Goal: Obtain resource: Obtain resource

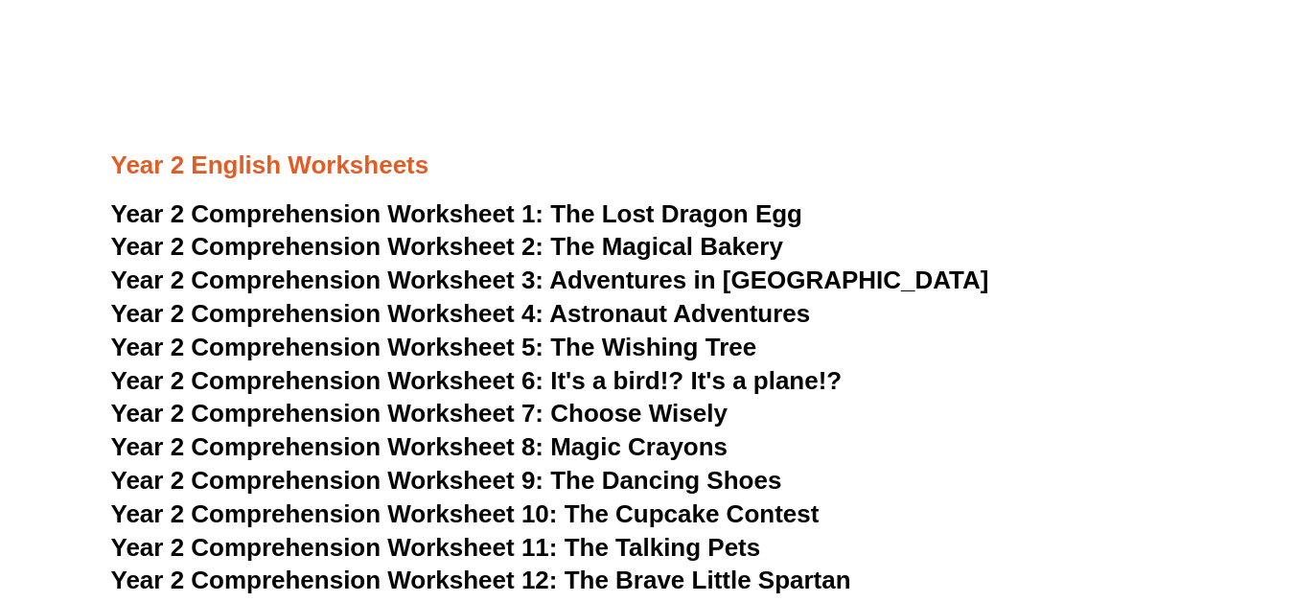
scroll to position [4361, 0]
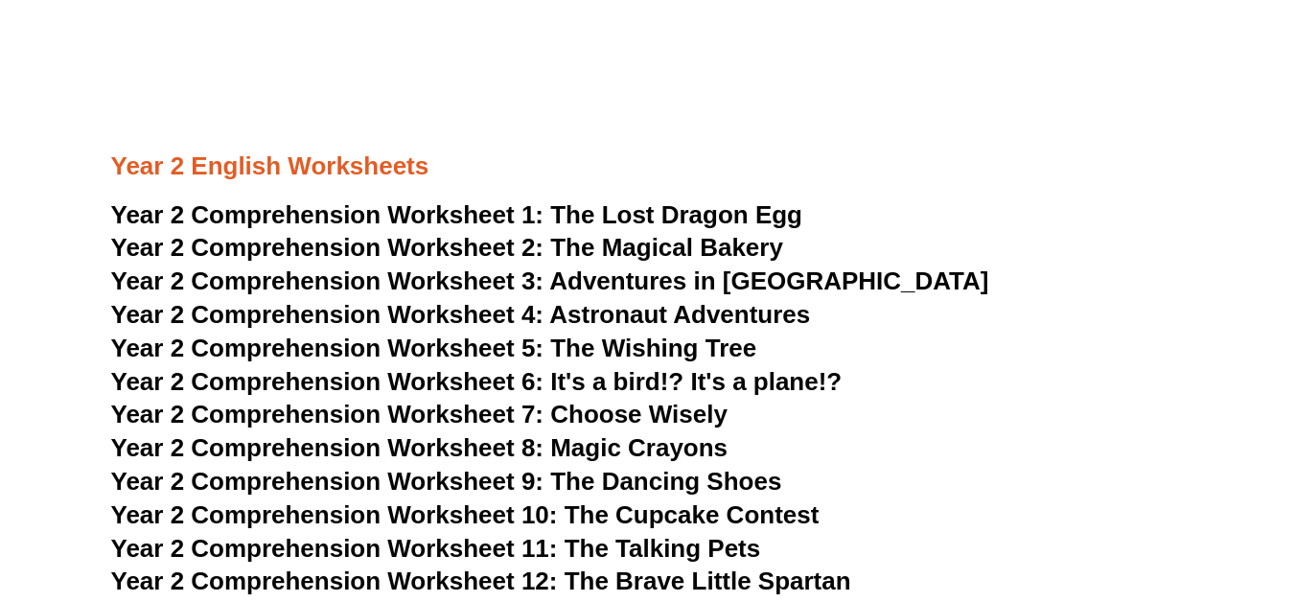
click at [650, 213] on span "The Lost Dragon Egg" at bounding box center [676, 214] width 252 height 29
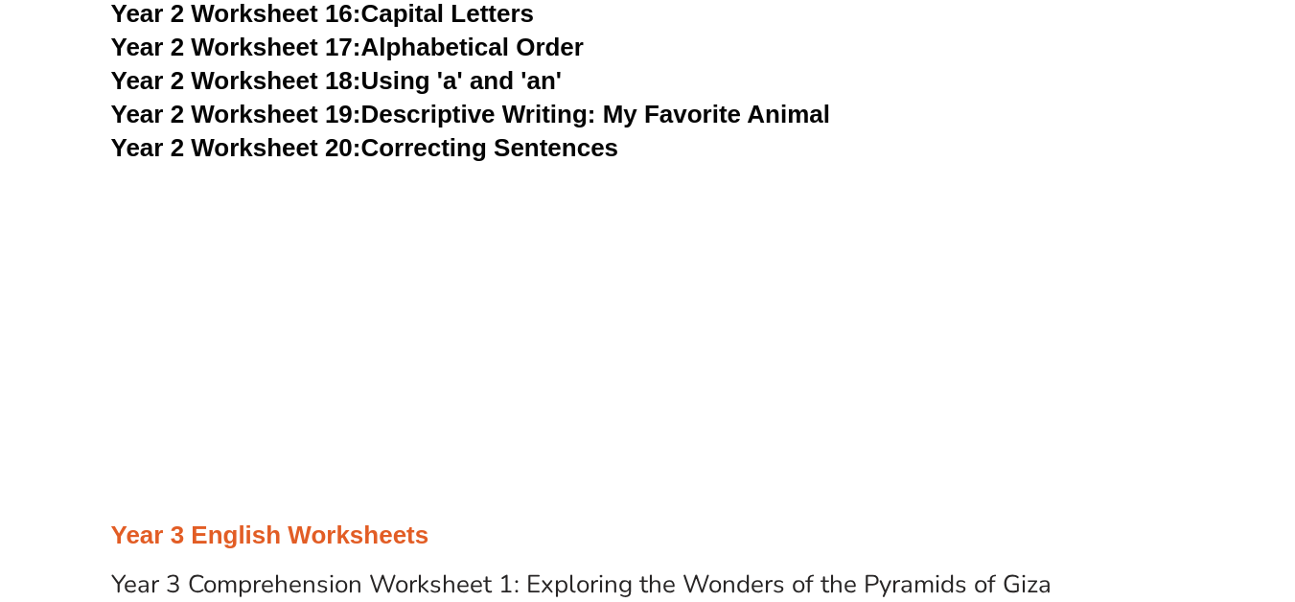
scroll to position [6011, 0]
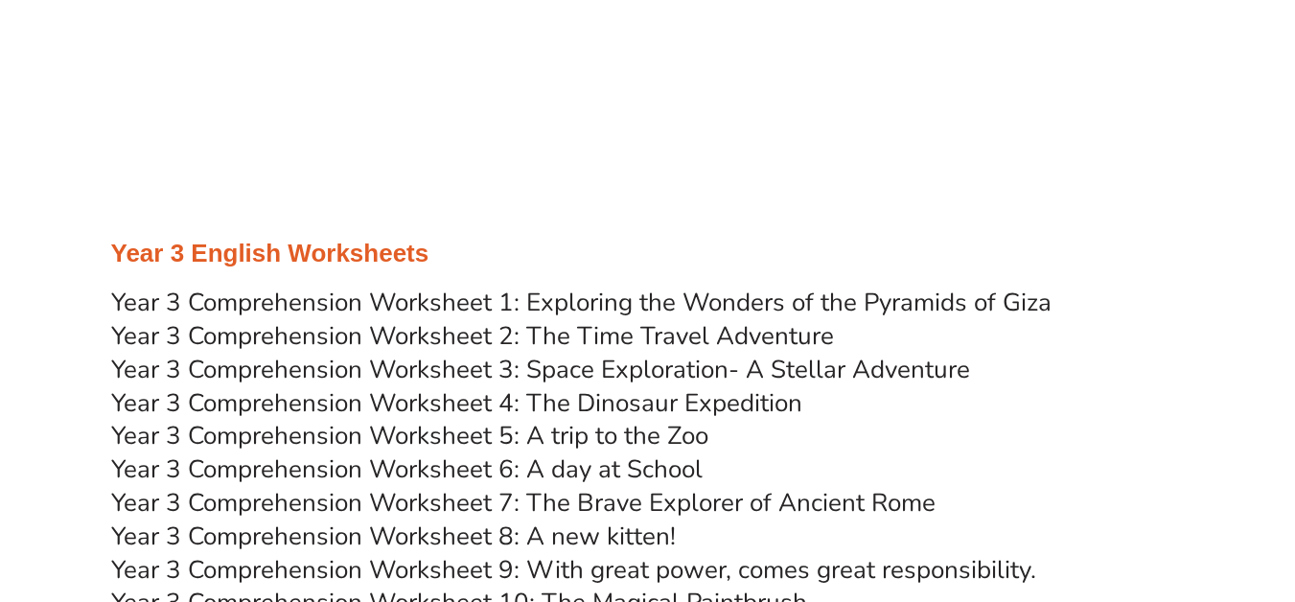
click at [550, 302] on link "Year 3 Comprehension Worksheet 1: Exploring the Wonders of the Pyramids of Giza" at bounding box center [581, 303] width 941 height 34
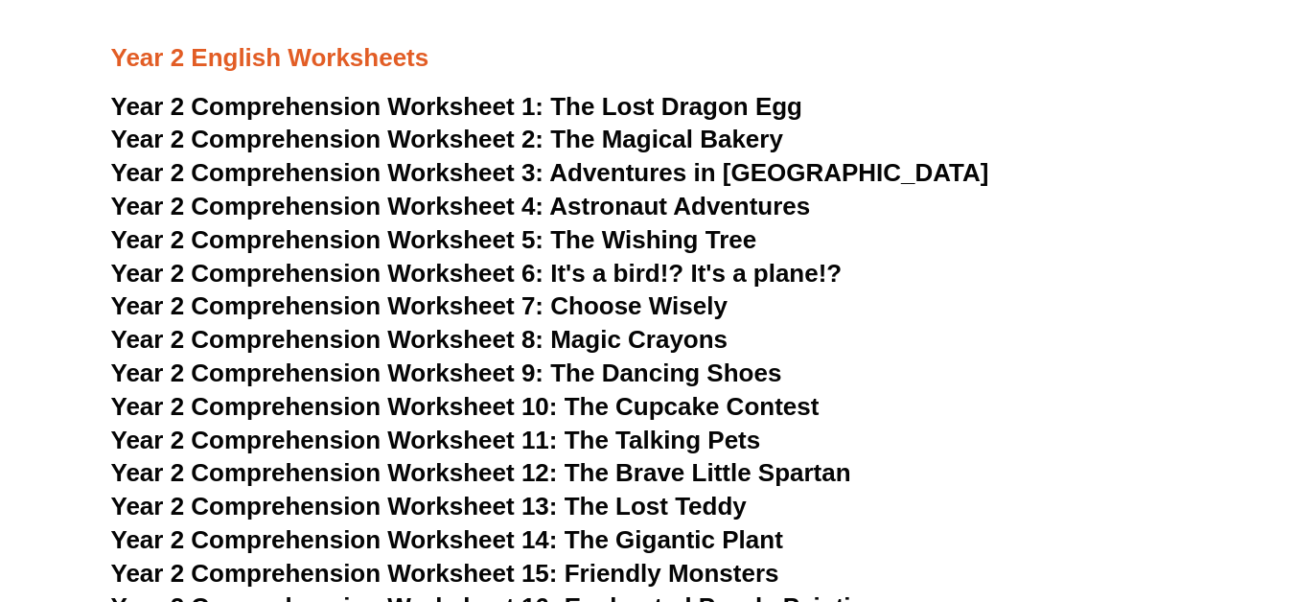
scroll to position [4361, 0]
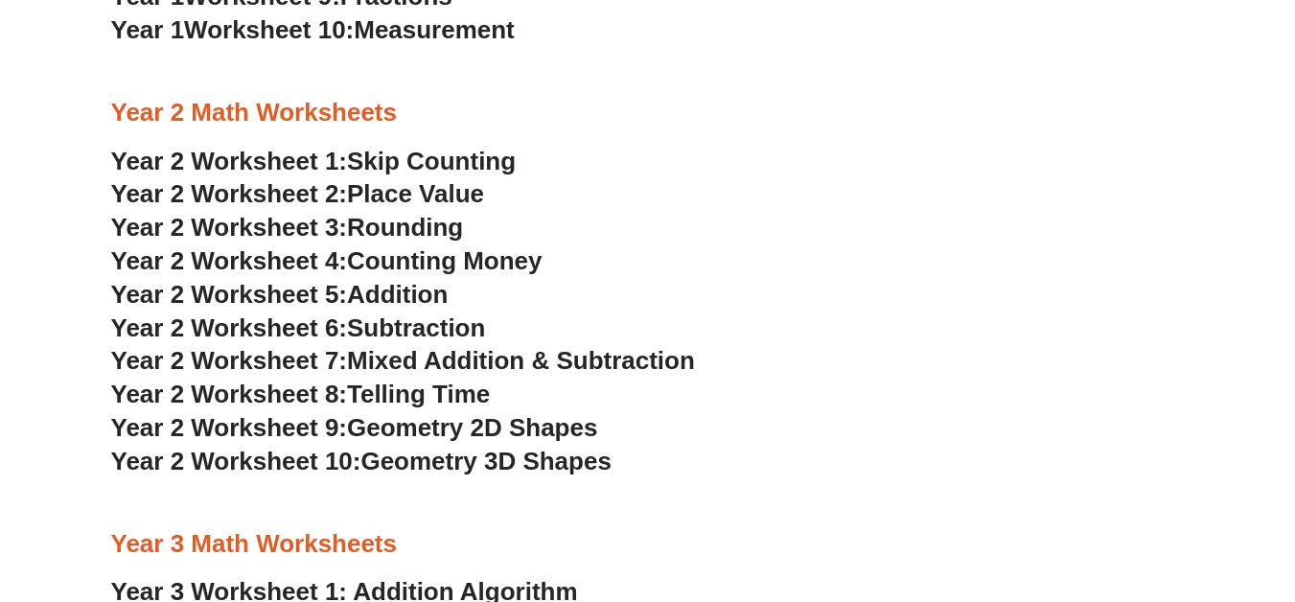
scroll to position [2193, 0]
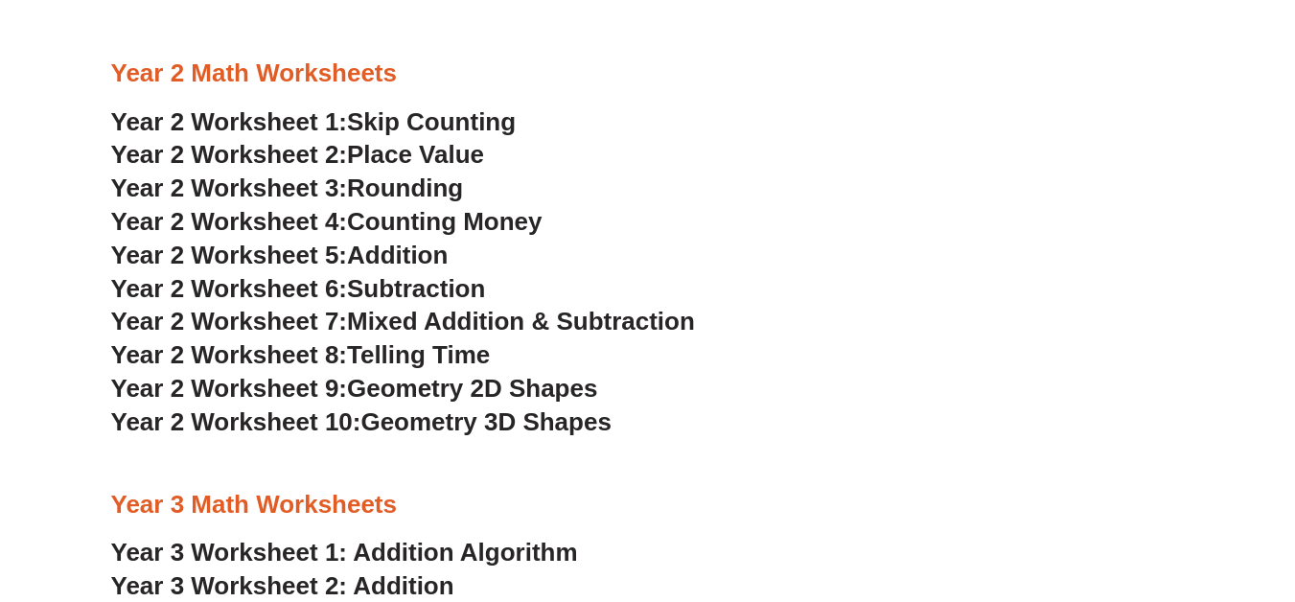
click at [413, 250] on span "Addition" at bounding box center [397, 255] width 101 height 29
click at [512, 386] on span "Geometry 2D Shapes" at bounding box center [472, 388] width 250 height 29
click at [505, 422] on span "Geometry 3D Shapes" at bounding box center [486, 422] width 250 height 29
click at [407, 392] on span "Geometry 2D Shapes" at bounding box center [472, 388] width 250 height 29
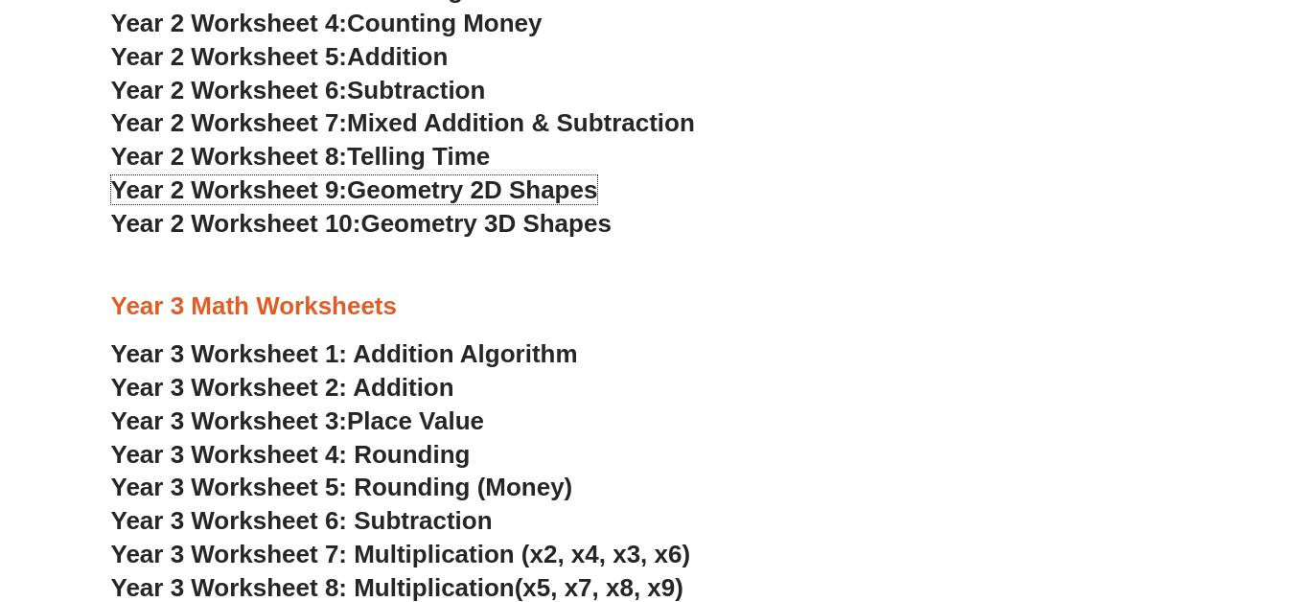
scroll to position [2580, 0]
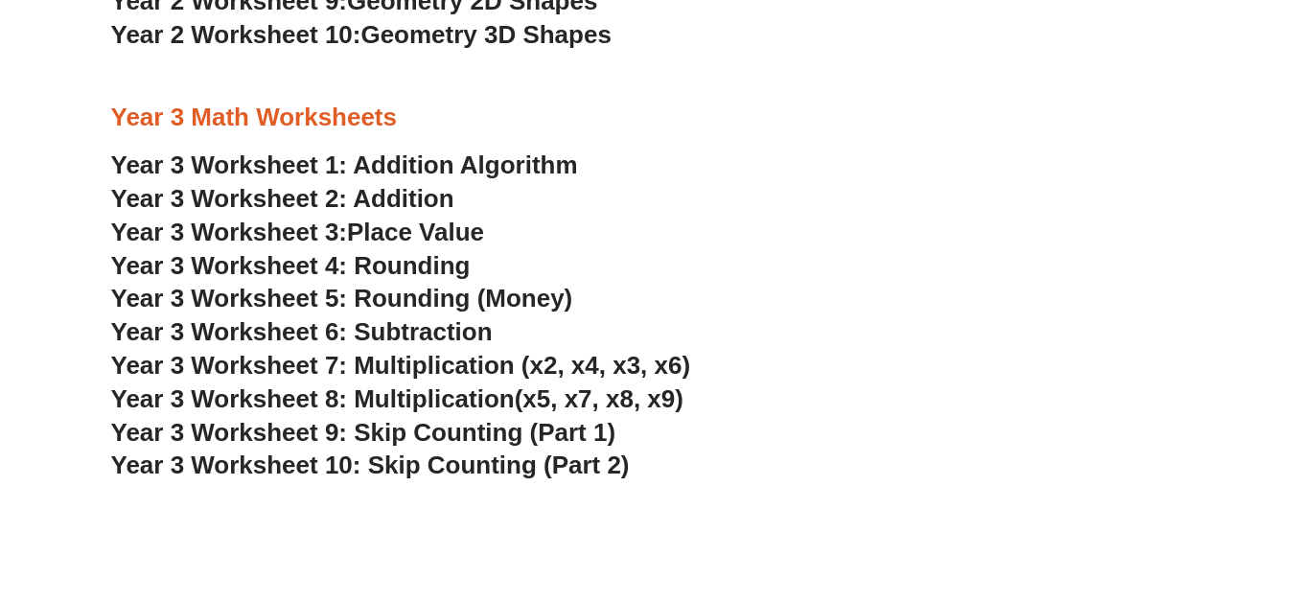
click at [410, 164] on link "Year 3 Worksheet 1: Addition Algorithm" at bounding box center [344, 165] width 467 height 29
